Goal: Task Accomplishment & Management: Manage account settings

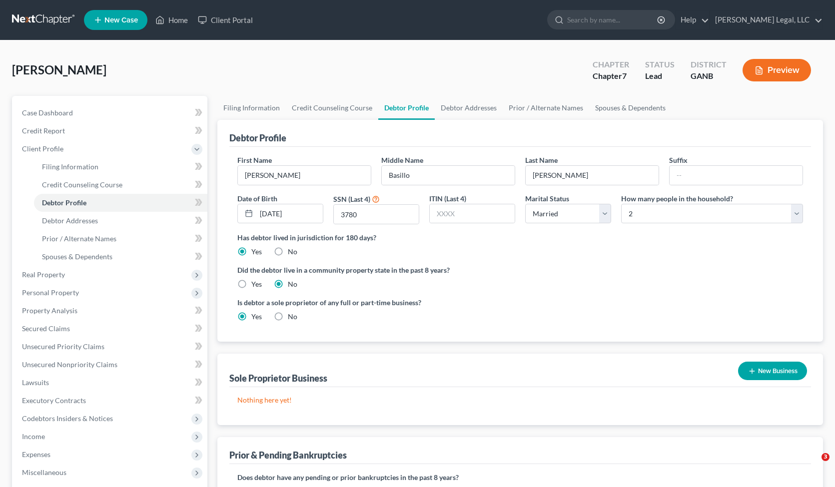
select select "1"
click at [50, 25] on link at bounding box center [44, 20] width 64 height 18
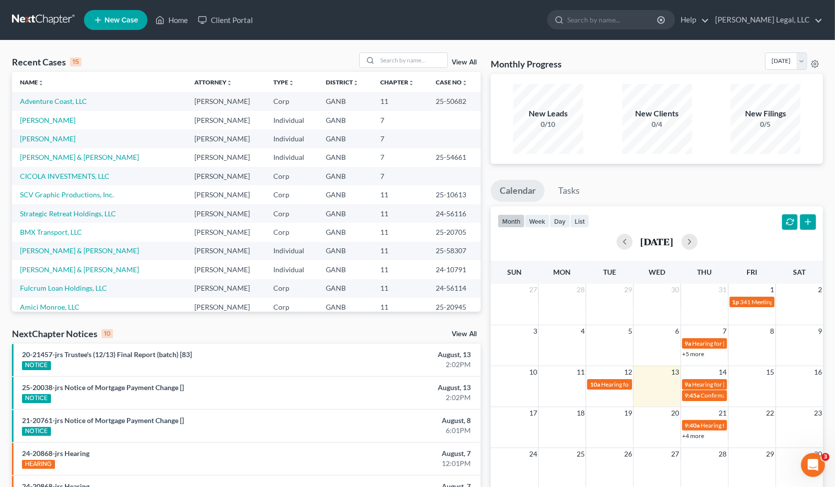
drag, startPoint x: 1, startPoint y: 308, endPoint x: 6, endPoint y: 311, distance: 6.5
click at [6, 311] on div "Recent Cases 15 View All Name unfold_more expand_more expand_less Attorney unfo…" at bounding box center [417, 375] width 835 height 671
click at [67, 101] on link "Adventure Coast, LLC" at bounding box center [53, 101] width 67 height 8
select select "6"
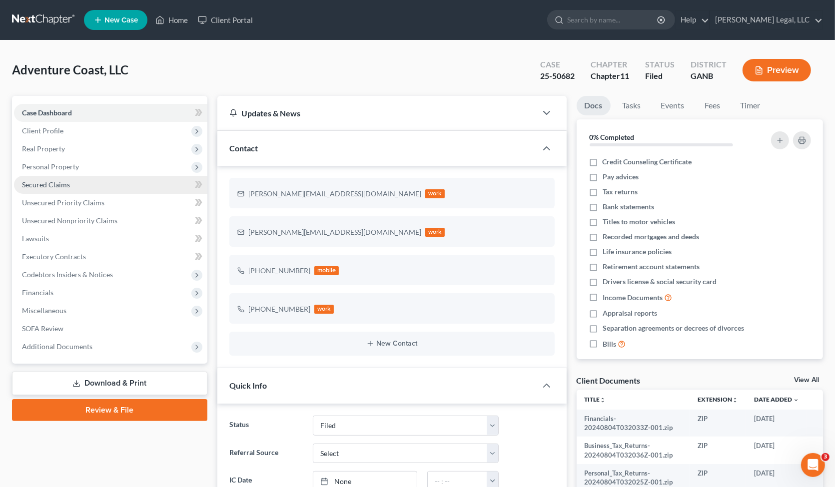
click at [63, 181] on span "Secured Claims" at bounding box center [46, 184] width 48 height 8
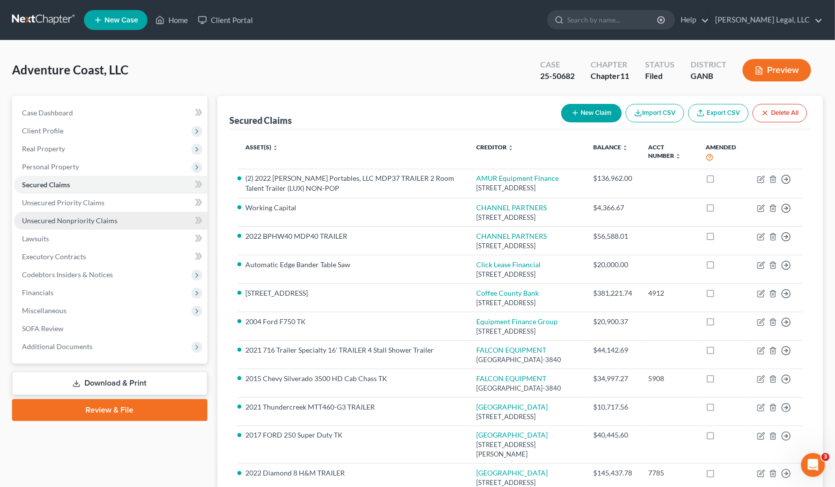
click at [61, 218] on span "Unsecured Nonpriority Claims" at bounding box center [69, 220] width 95 height 8
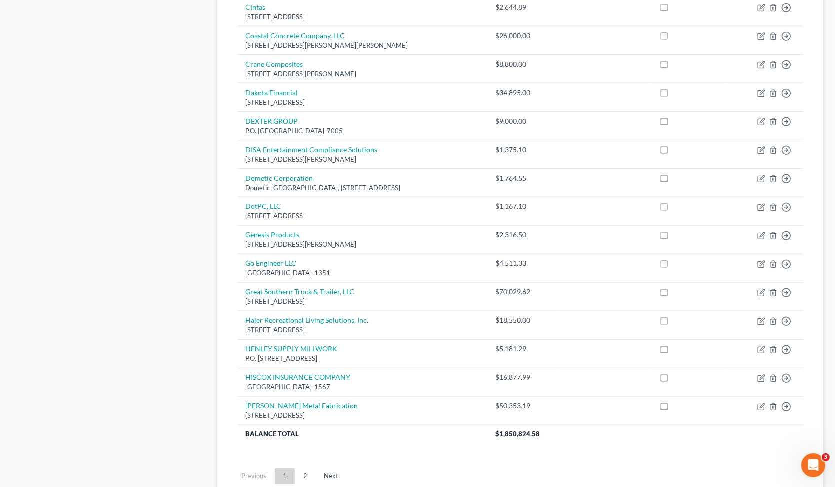
scroll to position [625, 0]
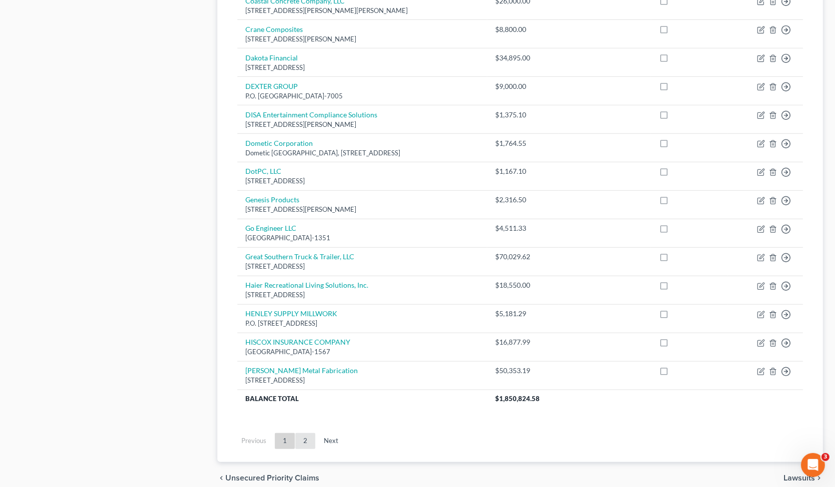
click at [310, 441] on link "2" at bounding box center [305, 441] width 20 height 16
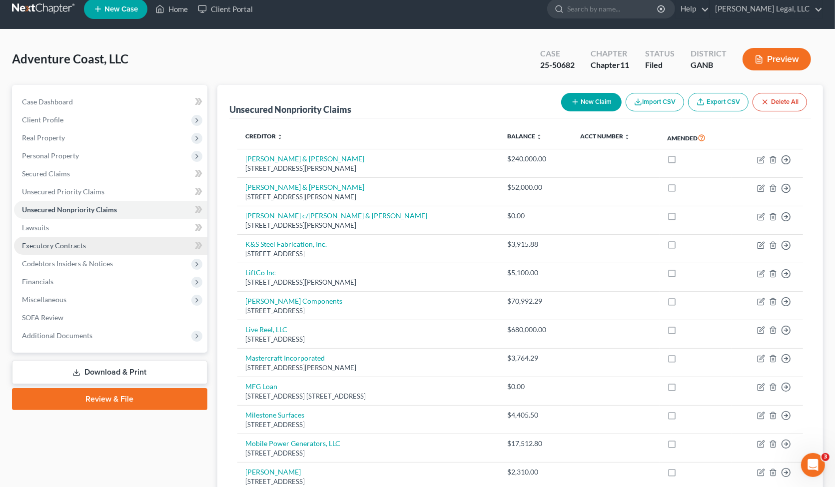
scroll to position [0, 0]
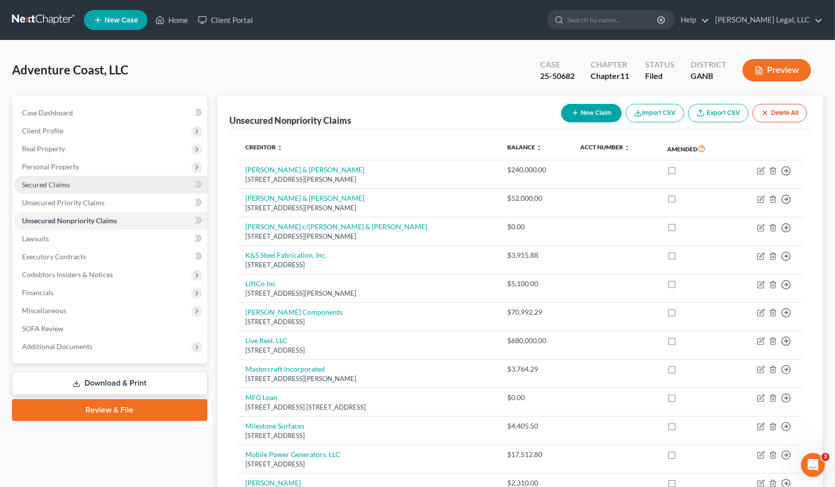
click at [45, 185] on span "Secured Claims" at bounding box center [46, 184] width 48 height 8
